Goal: Task Accomplishment & Management: Manage account settings

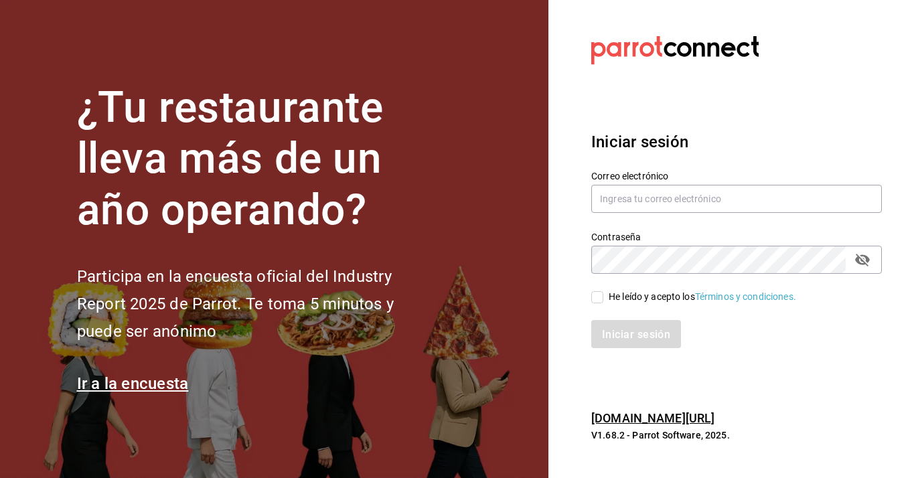
click at [609, 303] on div "He leído y acepto los Términos y condiciones." at bounding box center [702, 297] width 187 height 14
click at [603, 303] on input "He leído y acepto los Términos y condiciones." at bounding box center [597, 297] width 12 height 12
checkbox input "true"
click at [614, 321] on button "Iniciar sesión" at bounding box center [636, 334] width 91 height 28
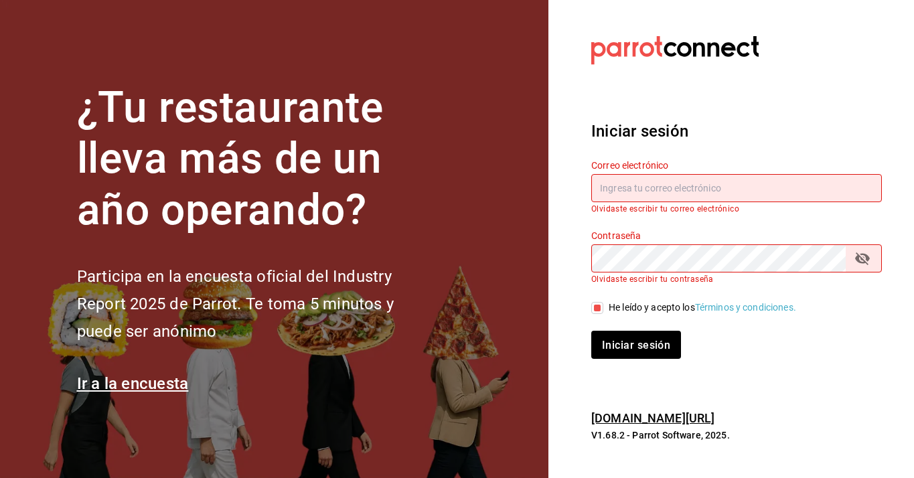
click at [636, 188] on input "text" at bounding box center [736, 188] width 291 height 28
type input "edd.312"
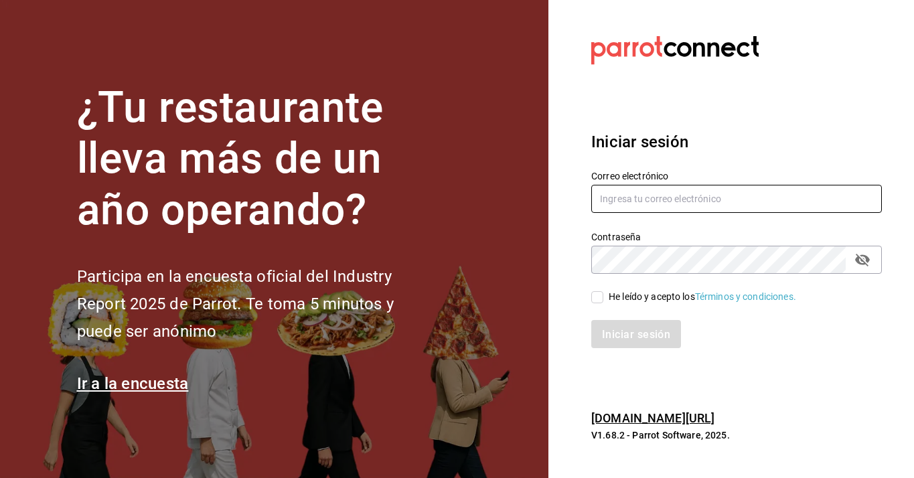
click at [643, 204] on input "text" at bounding box center [736, 199] width 291 height 28
type input "w"
type input "edd.312@hotmail.com"
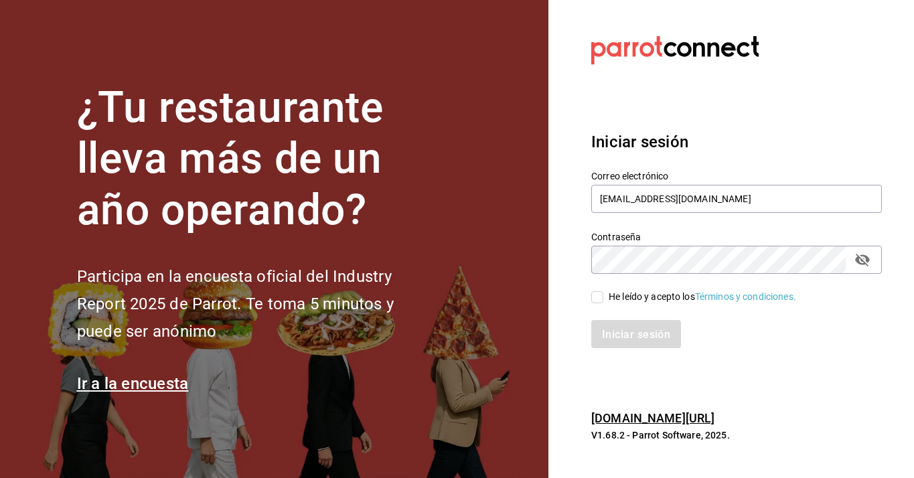
click at [861, 256] on icon "campo de contraseña" at bounding box center [862, 260] width 16 height 16
click at [596, 291] on input "He leído y acepto los Términos y condiciones." at bounding box center [597, 297] width 12 height 12
checkbox input "true"
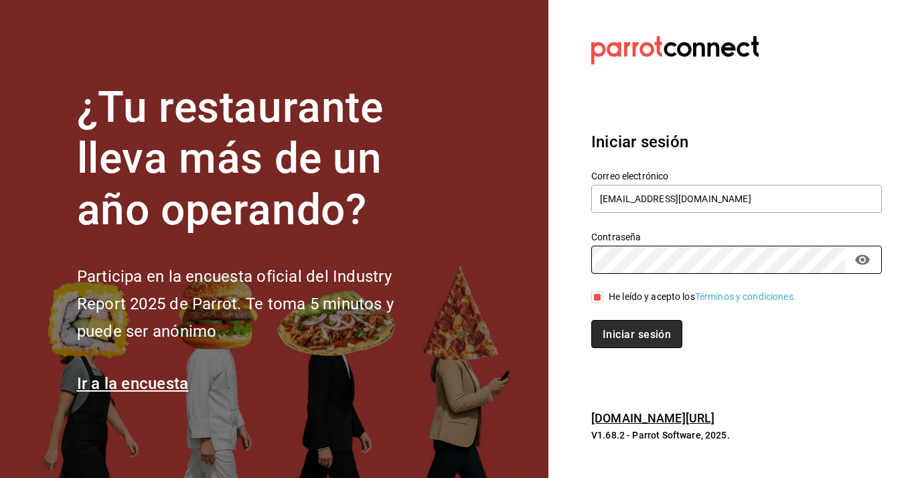
click at [640, 334] on font "Iniciar sesión" at bounding box center [636, 334] width 68 height 13
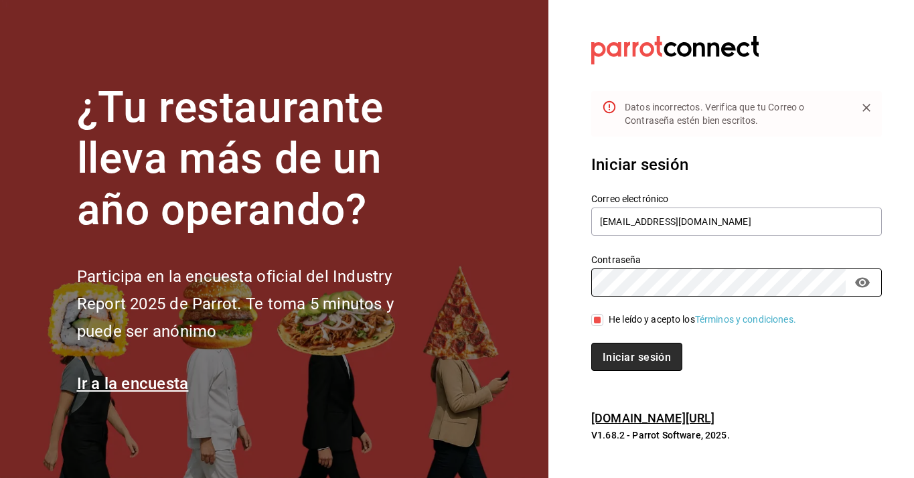
click at [657, 351] on font "Iniciar sesión" at bounding box center [636, 357] width 68 height 13
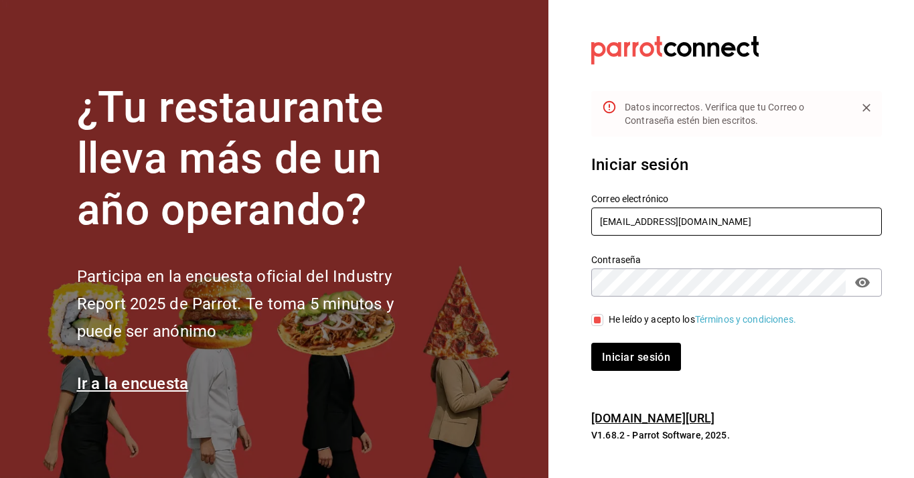
click at [675, 226] on input "edd.312@hotmail.com" at bounding box center [736, 222] width 291 height 28
type input "edd.312@hotmail2.com"
click at [644, 346] on button "Iniciar sesión" at bounding box center [636, 357] width 91 height 28
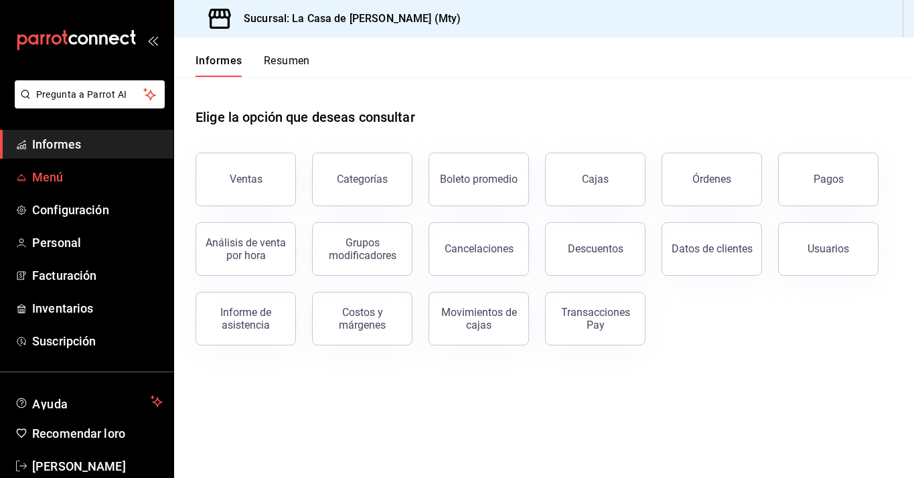
click at [86, 177] on span "Menú" at bounding box center [97, 177] width 131 height 18
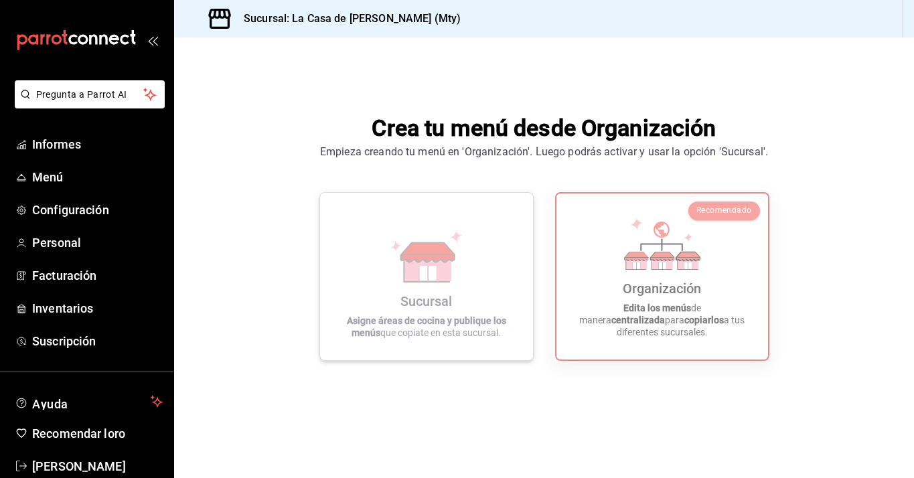
click at [492, 276] on div "Sucursal Asigne áreas de cocina y publique los menús que copiate en esta sucurs…" at bounding box center [426, 277] width 181 height 146
click at [780, 303] on div "Crea tu menú desde Organización Empieza creando tu menú en 'Organización'. Lueg…" at bounding box center [544, 236] width 740 height 398
click at [720, 291] on div "Organización Edita los menús de manera centralizada para copiarlos a tus difere…" at bounding box center [661, 276] width 179 height 145
click at [532, 240] on div "Sucursal Asigne áreas de cocina y publique los menús que copiate en esta sucurs…" at bounding box center [426, 276] width 214 height 169
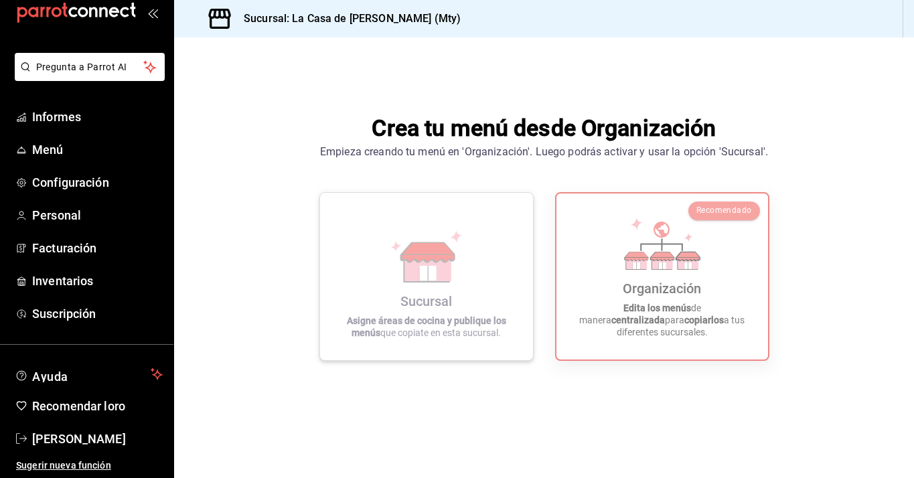
click at [489, 246] on div "Sucursal Asigne áreas de cocina y publique los menús que copiate en esta sucurs…" at bounding box center [426, 277] width 181 height 146
click at [233, 19] on h3 "Sucursal: La Casa de [PERSON_NAME] (Mty)" at bounding box center [347, 19] width 228 height 16
click at [82, 112] on span "Informes" at bounding box center [97, 117] width 131 height 18
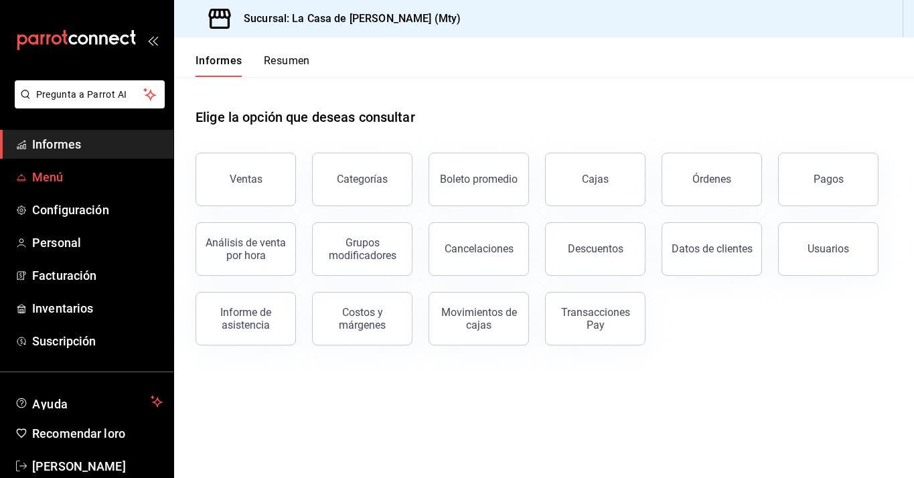
click at [44, 183] on font "Menú" at bounding box center [47, 177] width 31 height 14
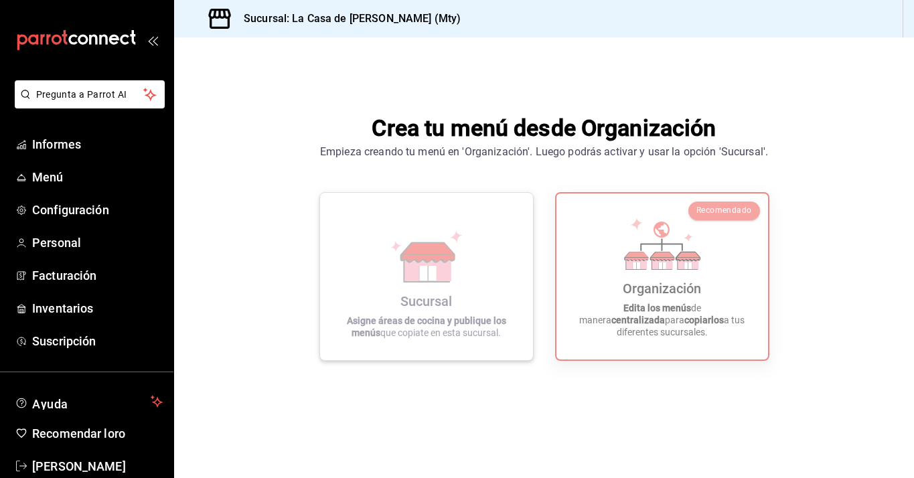
click at [435, 263] on icon at bounding box center [427, 267] width 46 height 29
click at [648, 268] on icon at bounding box center [662, 244] width 76 height 52
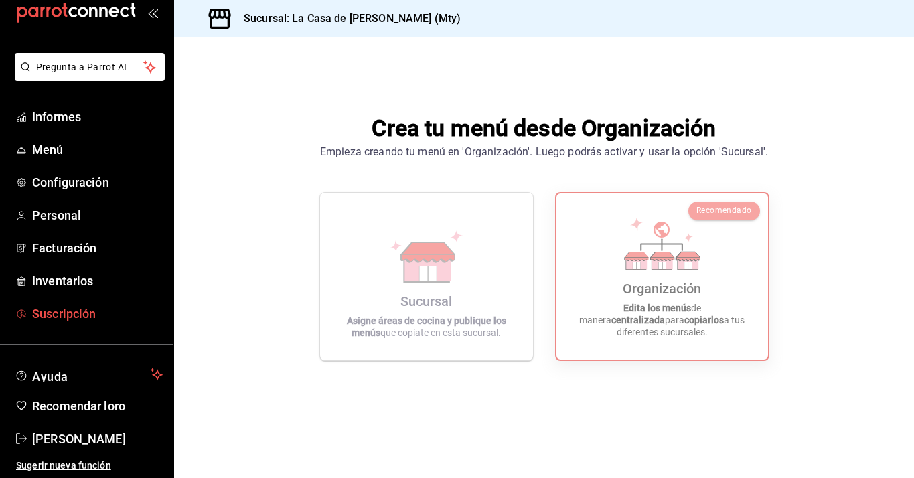
click at [102, 311] on span "Suscripción" at bounding box center [97, 314] width 131 height 18
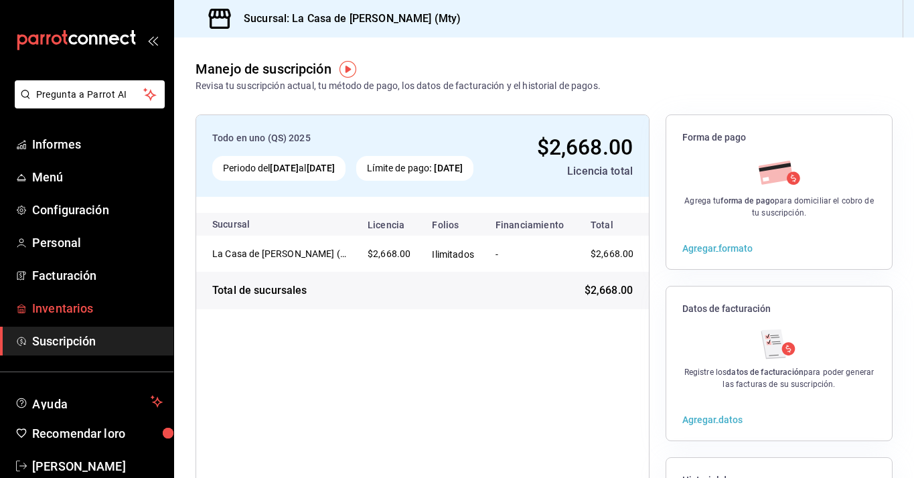
click at [84, 308] on font "Inventarios" at bounding box center [62, 308] width 61 height 14
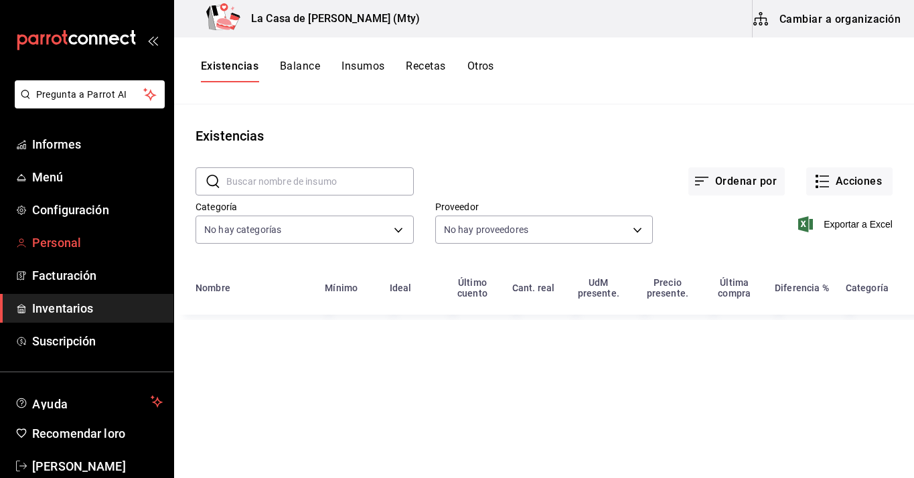
scroll to position [27, 0]
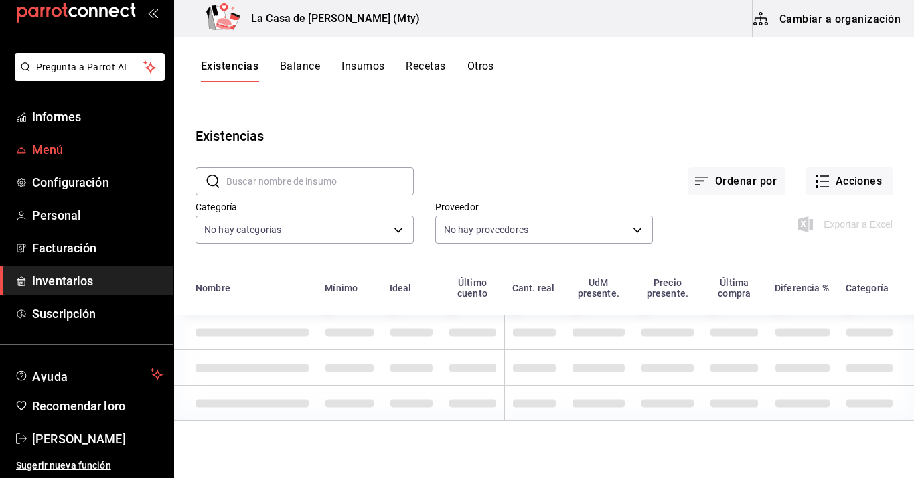
click at [65, 141] on span "Menú" at bounding box center [97, 150] width 131 height 18
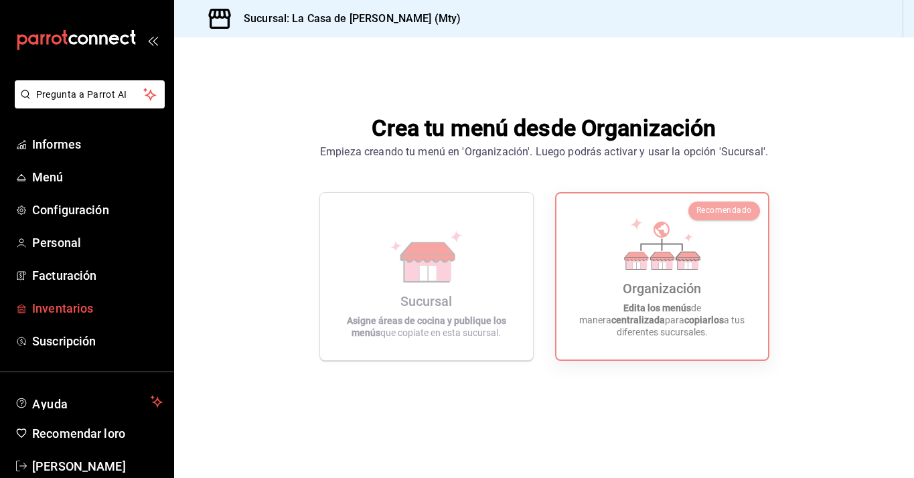
click at [107, 309] on span "Inventarios" at bounding box center [97, 308] width 131 height 18
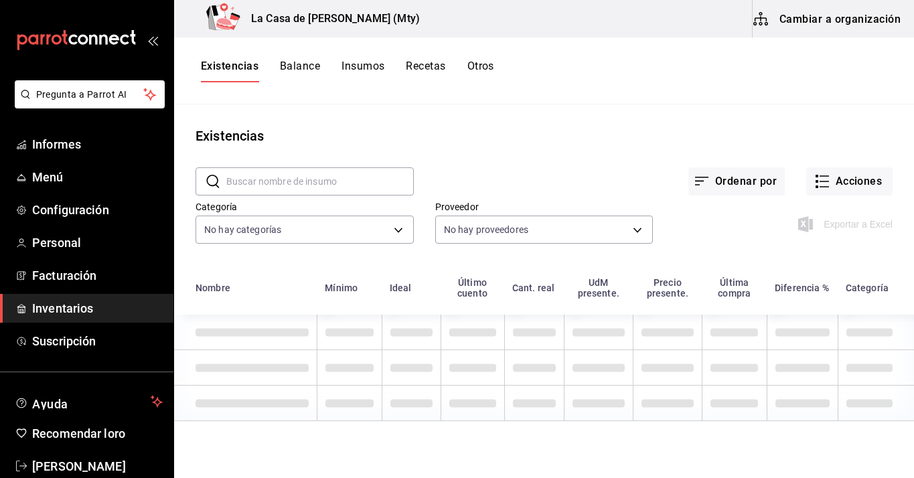
click at [426, 67] on font "Recetas" at bounding box center [425, 66] width 39 height 13
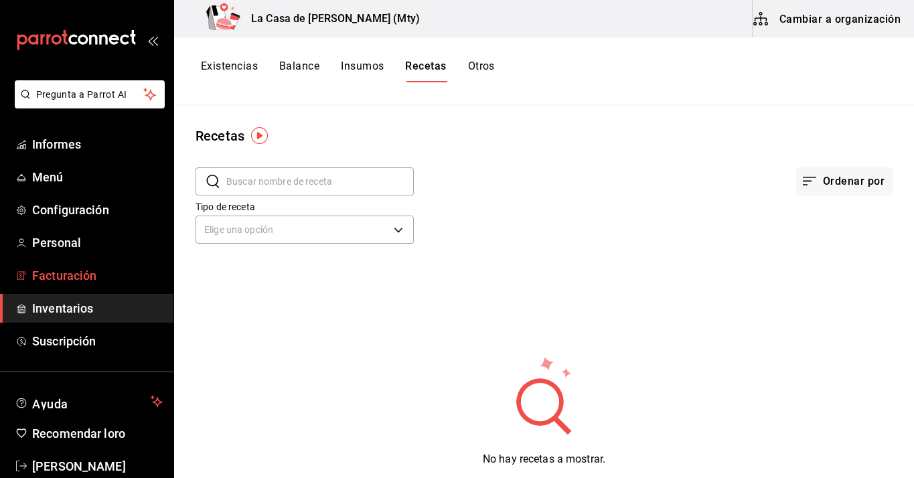
click at [95, 278] on font "Facturación" at bounding box center [64, 275] width 64 height 14
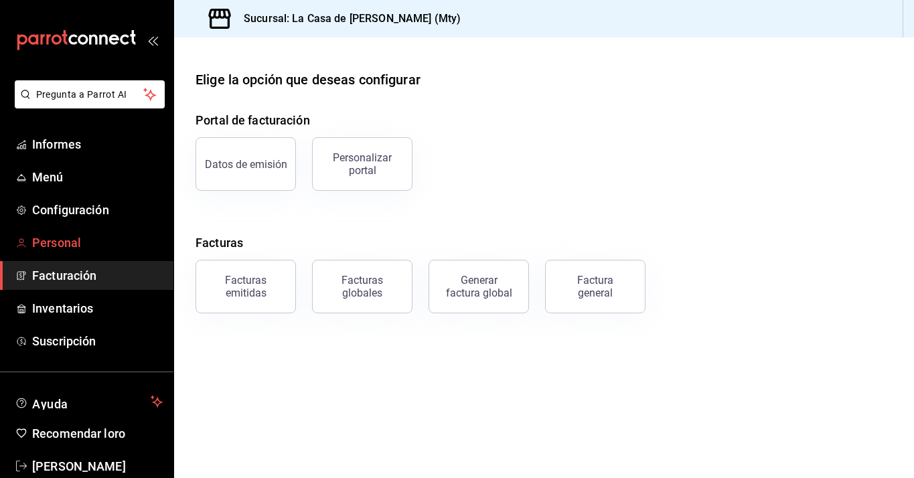
click at [76, 234] on span "Personal" at bounding box center [97, 243] width 131 height 18
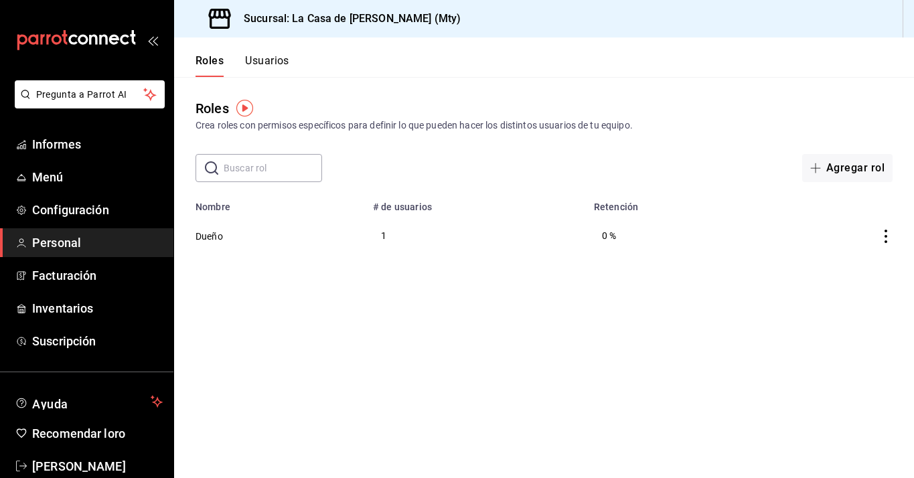
click at [617, 126] on font "Crea roles con permisos específicos para definir lo que pueden hacer los distin…" at bounding box center [413, 125] width 437 height 11
click at [103, 215] on font "Configuración" at bounding box center [70, 210] width 77 height 14
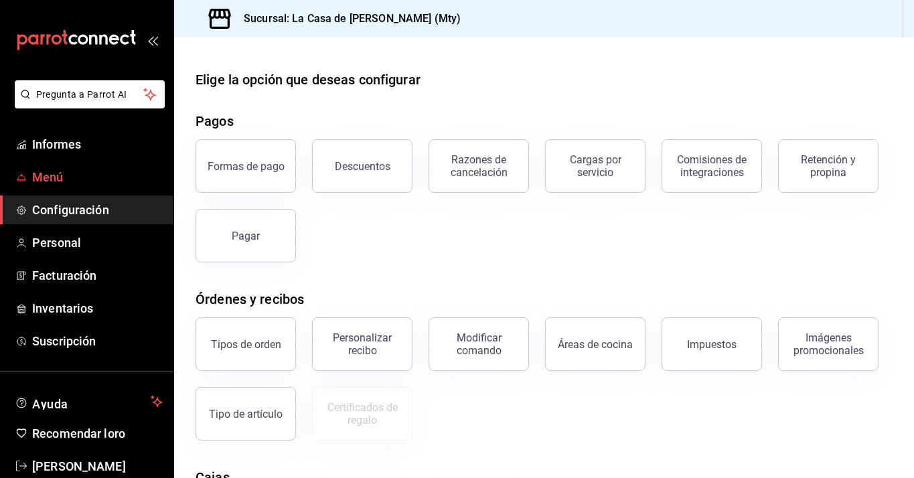
click at [78, 180] on span "Menú" at bounding box center [97, 177] width 131 height 18
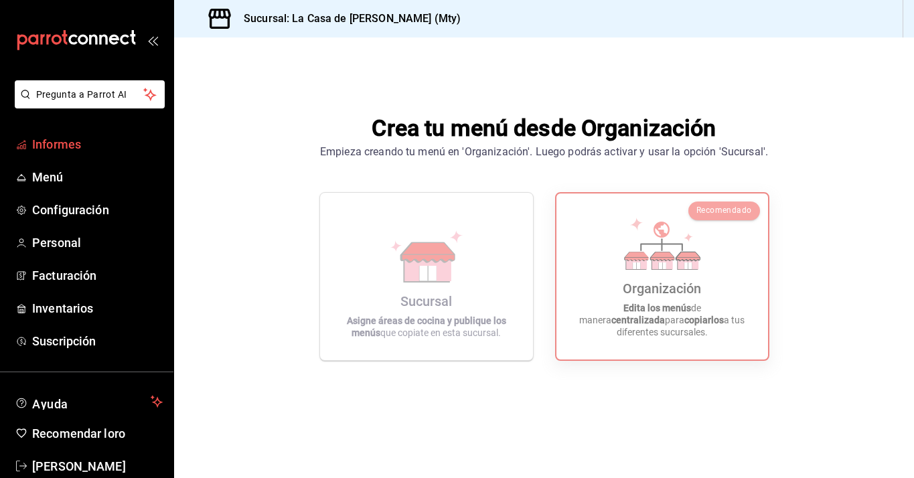
click at [56, 143] on font "Informes" at bounding box center [56, 144] width 49 height 14
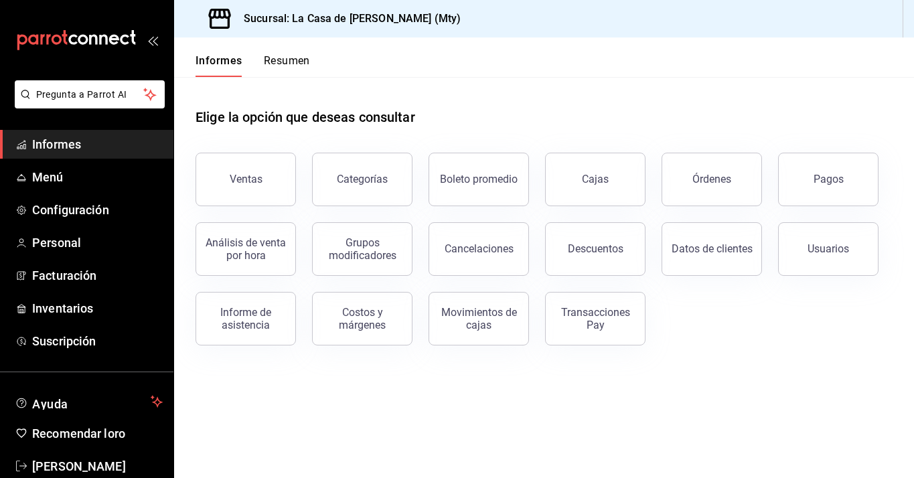
click at [289, 67] on font "Resumen" at bounding box center [287, 61] width 46 height 14
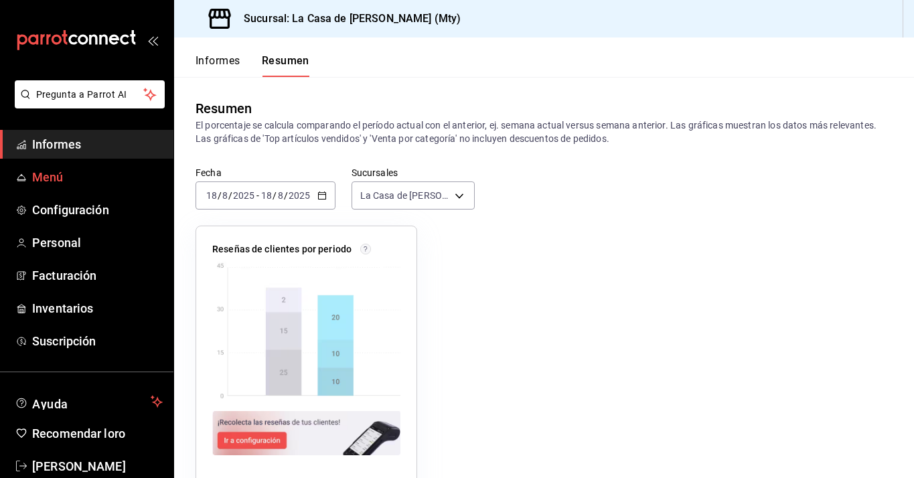
click at [83, 187] on link "Menú" at bounding box center [86, 177] width 173 height 29
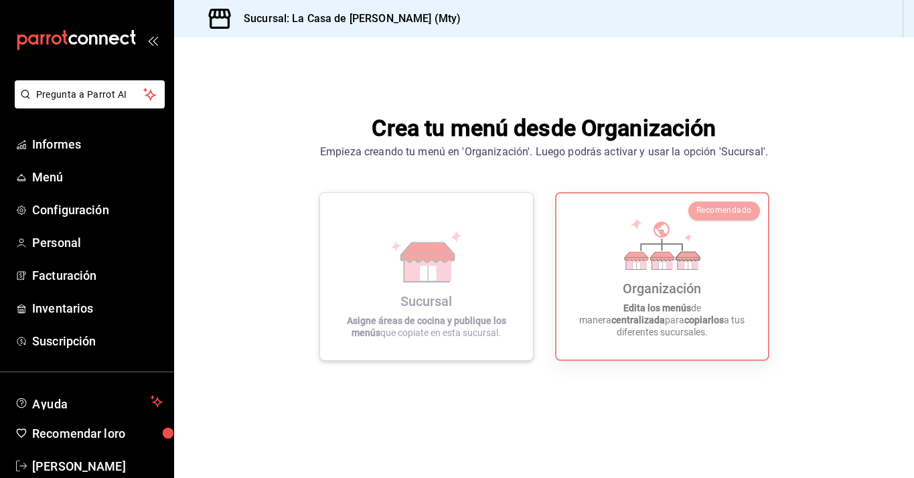
click at [416, 234] on icon at bounding box center [426, 256] width 76 height 52
click at [416, 230] on icon at bounding box center [426, 256] width 76 height 52
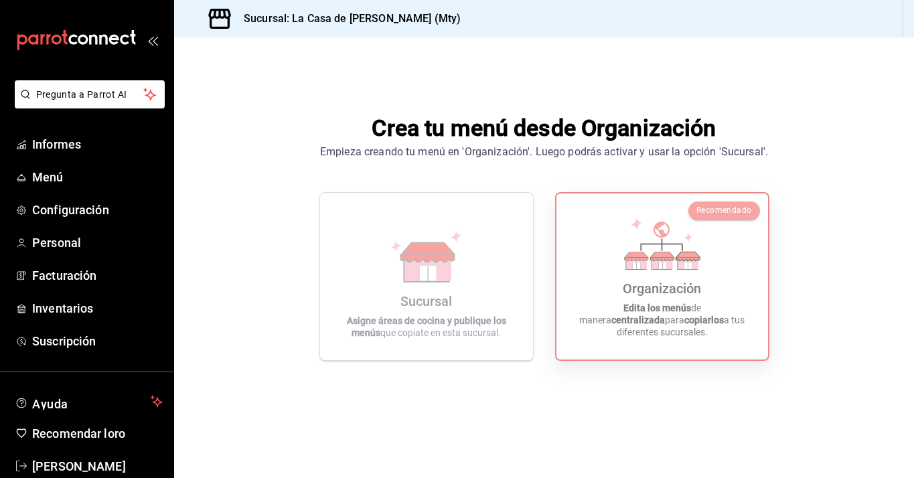
click at [613, 278] on div "Organización Edita los menús de manera centralizada para copiarlos a tus difere…" at bounding box center [661, 276] width 179 height 145
drag, startPoint x: 613, startPoint y: 278, endPoint x: 528, endPoint y: 278, distance: 85.7
click at [613, 278] on div "Organización Edita los menús de manera centralizada para copiarlos a tus difere…" at bounding box center [661, 276] width 179 height 145
click at [465, 277] on div "Sucursal Asigne áreas de cocina y publique los menús que copiate en esta sucurs…" at bounding box center [426, 277] width 181 height 146
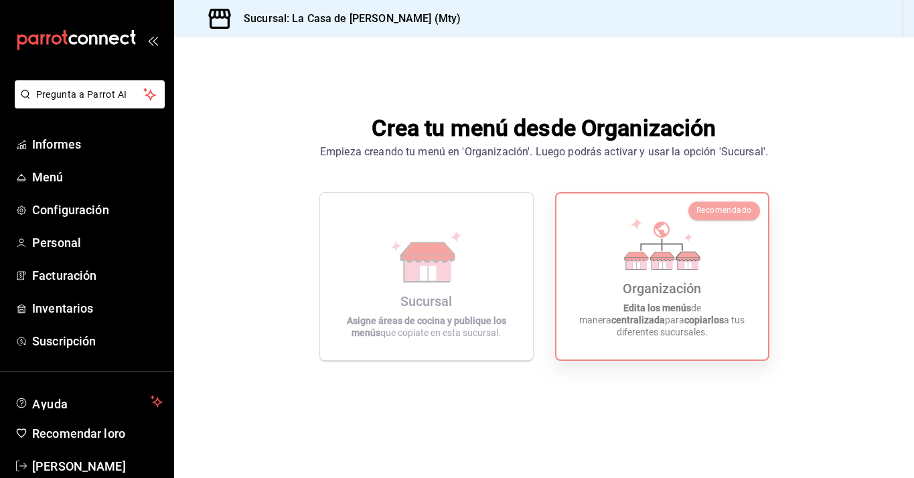
click at [670, 297] on font "Organización" at bounding box center [662, 288] width 78 height 16
click at [462, 301] on div "Sucursal Asigne áreas de cocina y publique los menús que copiate en esta sucurs…" at bounding box center [426, 277] width 181 height 146
